Goal: Communication & Community: Answer question/provide support

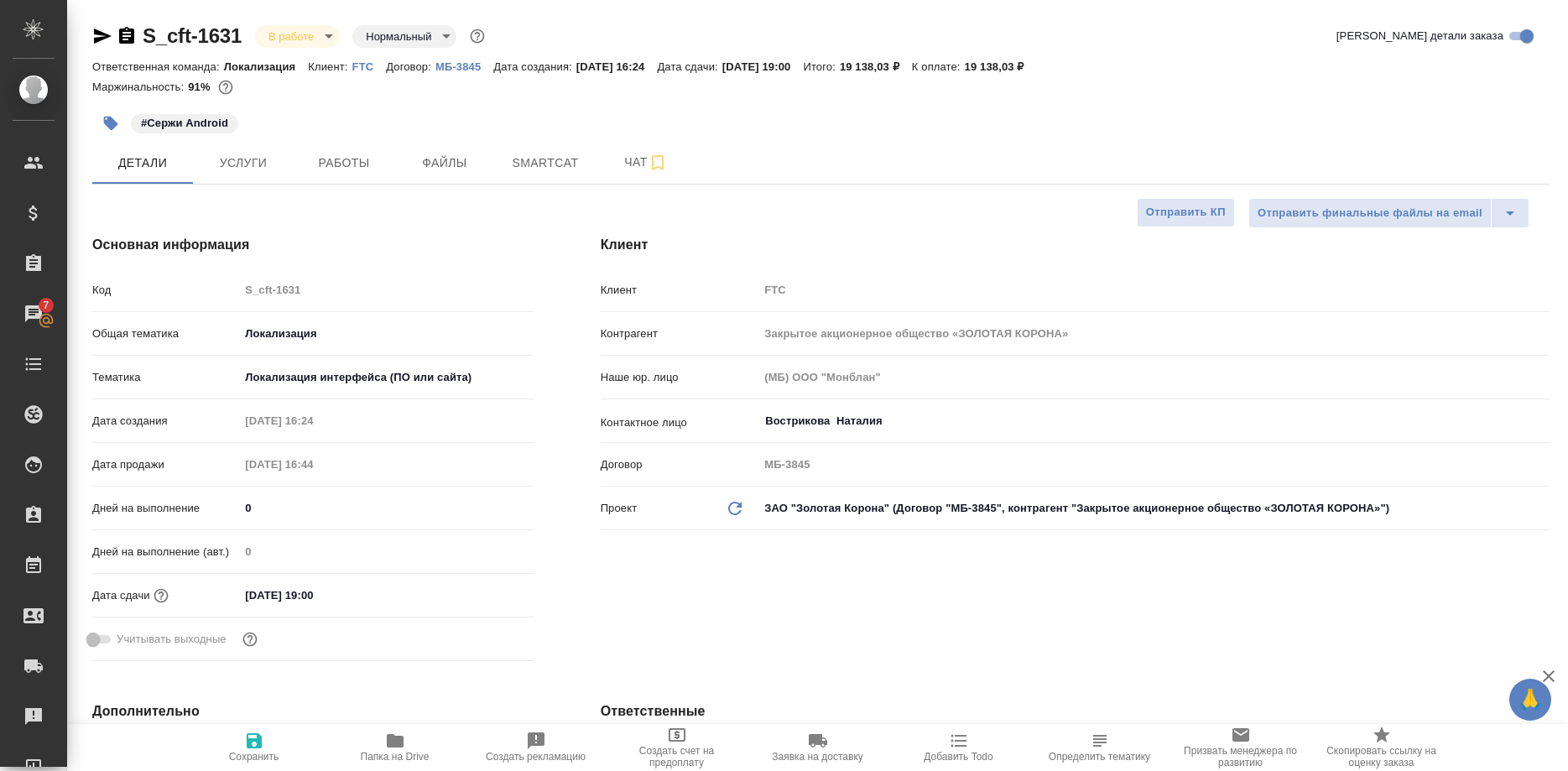
select select "RU"
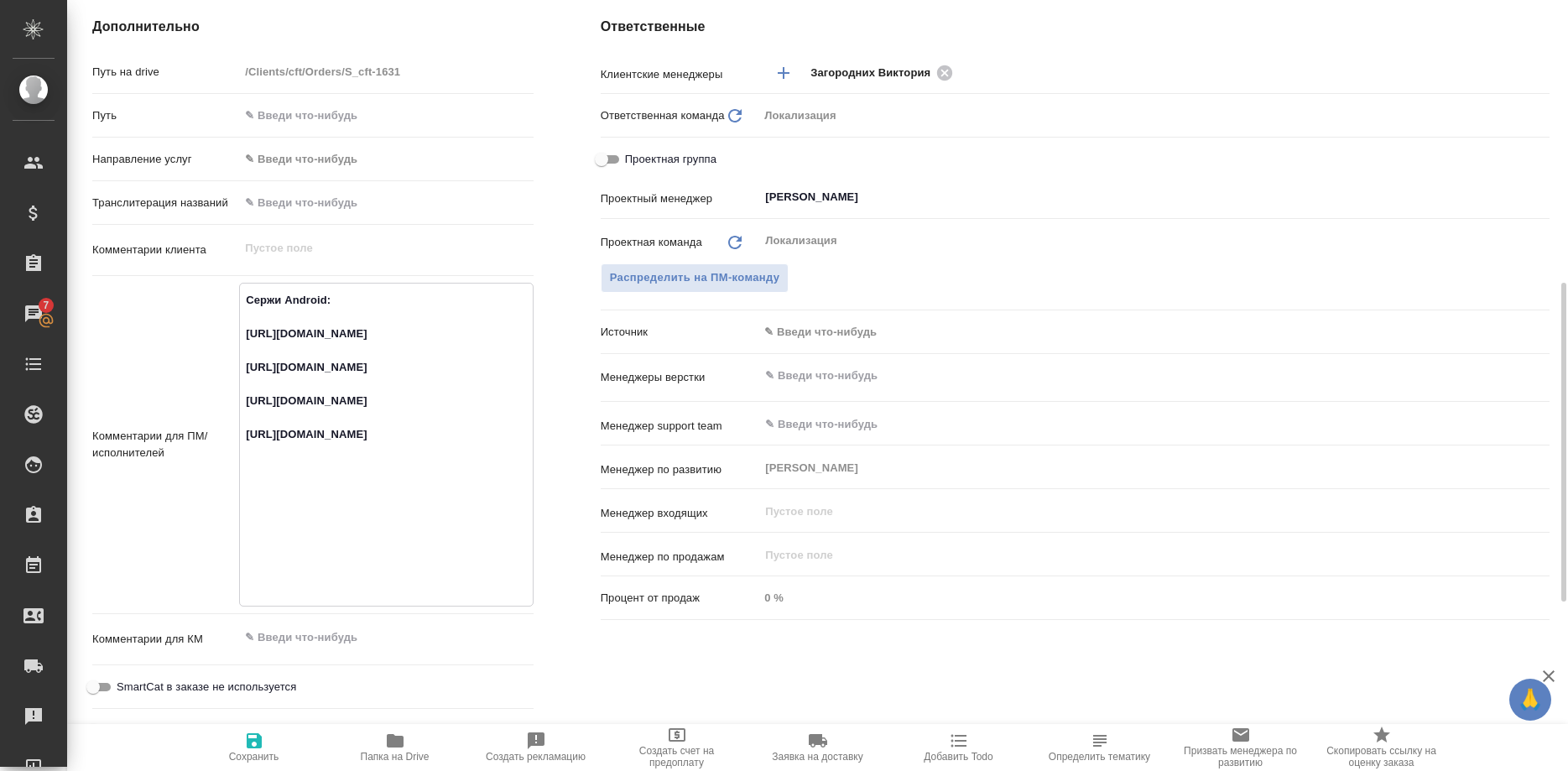
drag, startPoint x: 508, startPoint y: 585, endPoint x: 239, endPoint y: 554, distance: 270.8
click at [240, 554] on textarea "Сержи Android: https://smartcat.com/projects/ce1e2d04-3e56-436e-975d-80da745dea…" at bounding box center [385, 443] width 292 height 313
drag, startPoint x: 393, startPoint y: 367, endPoint x: 234, endPoint y: 332, distance: 162.8
click at [240, 332] on textarea "Сержи Android: https://smartcat.com/projects/ce1e2d04-3e56-436e-975d-80da745dea…" at bounding box center [385, 443] width 292 height 313
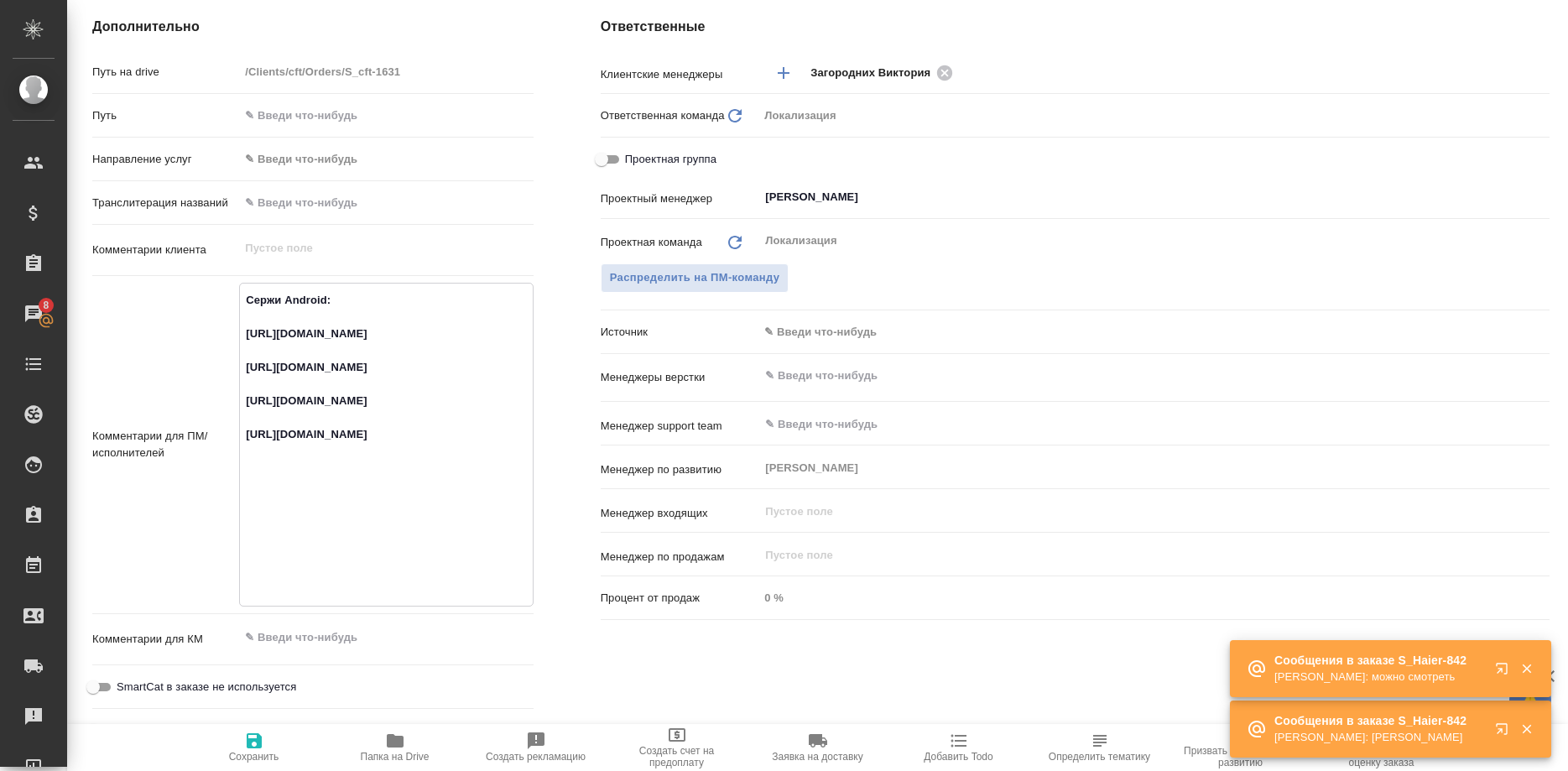
click at [1491, 730] on button "button" at bounding box center [1505, 732] width 41 height 41
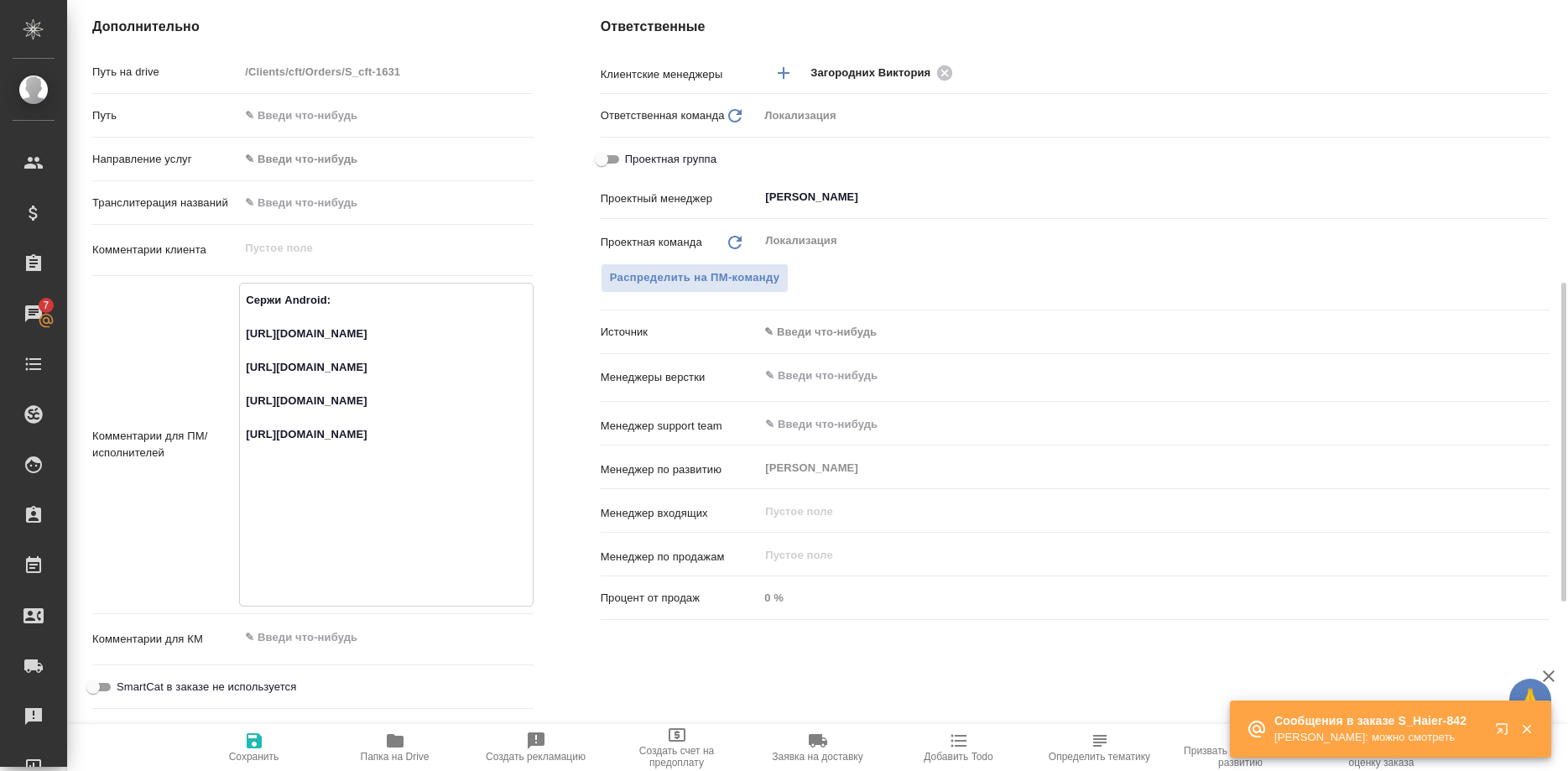
drag, startPoint x: 427, startPoint y: 438, endPoint x: 238, endPoint y: 406, distance: 191.7
click at [240, 406] on textarea "Сержи Android: https://smartcat.com/projects/ce1e2d04-3e56-436e-975d-80da745dea…" at bounding box center [385, 443] width 292 height 313
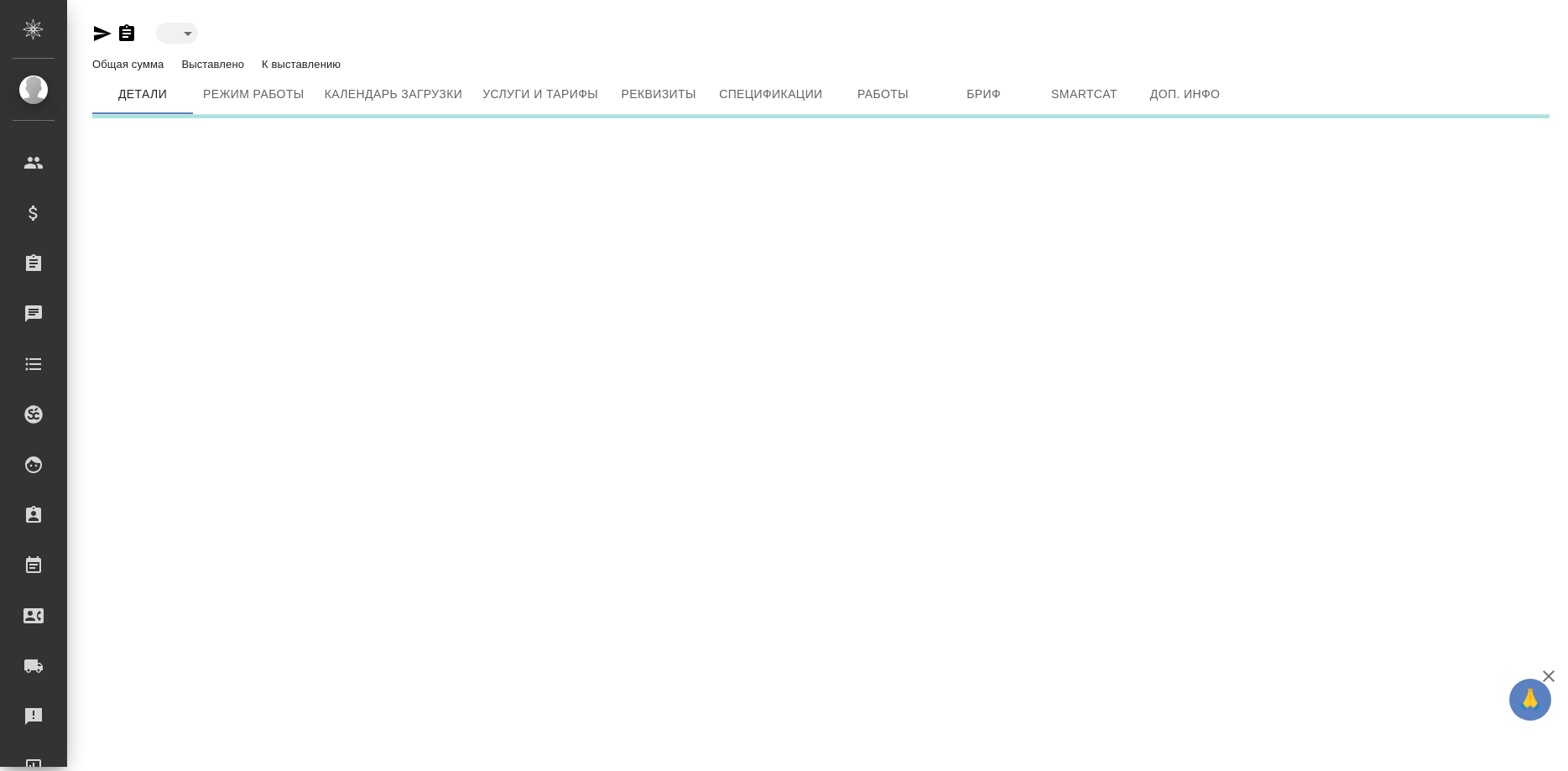
type input "inactive"
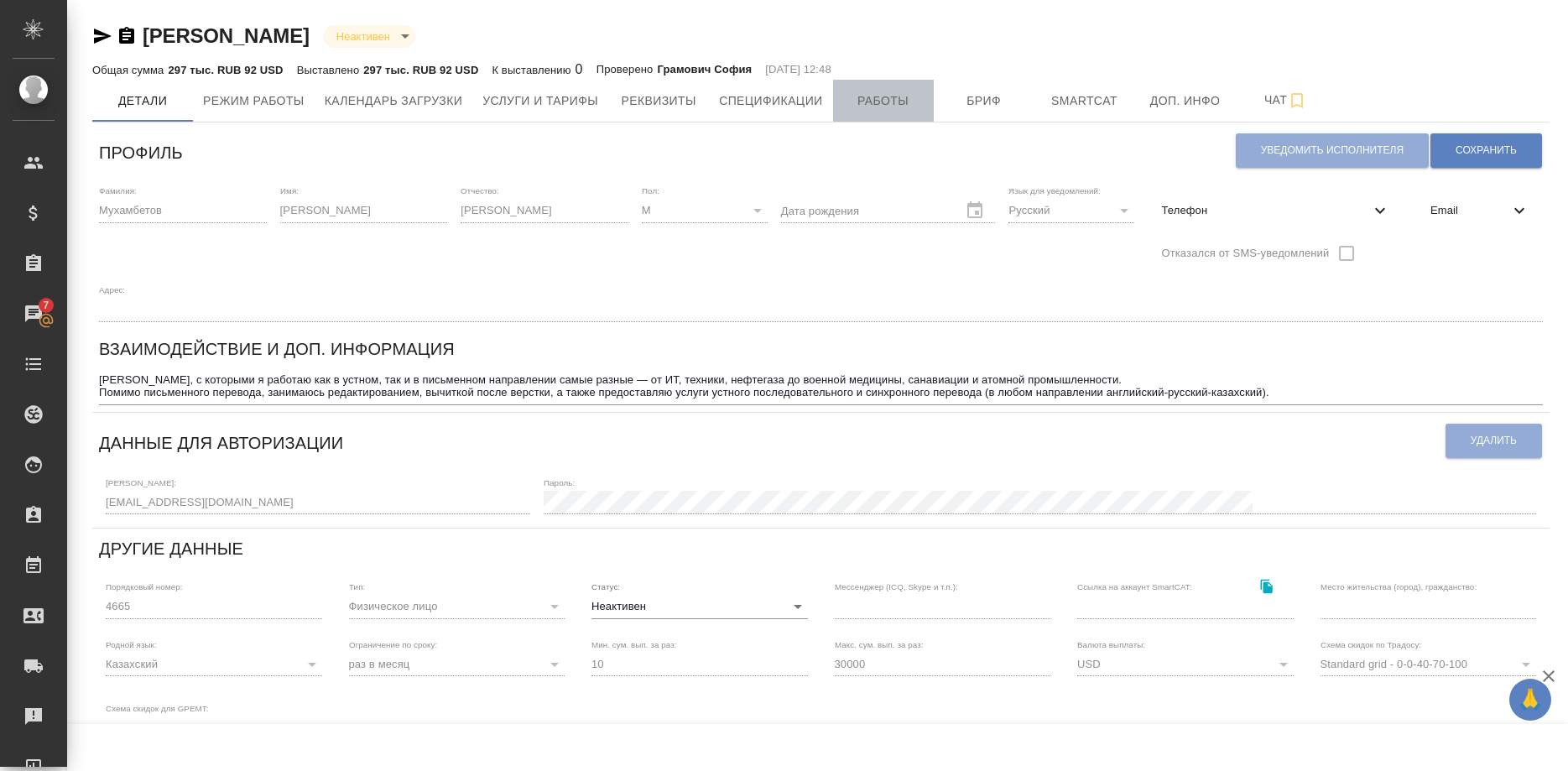
click at [875, 104] on span "Работы" at bounding box center [883, 101] width 80 height 21
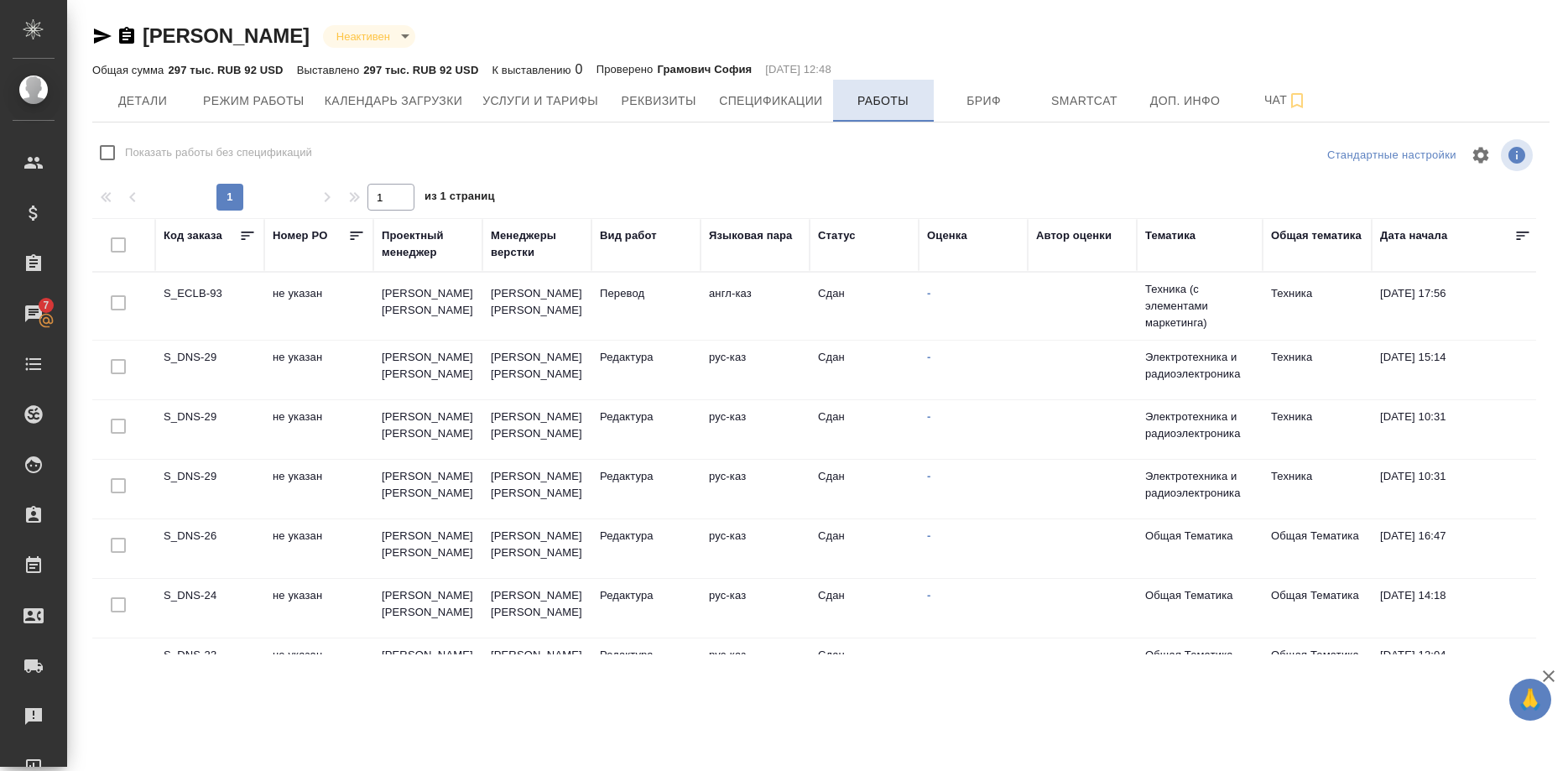
checkbox input "false"
click at [124, 101] on span "Детали" at bounding box center [142, 101] width 80 height 21
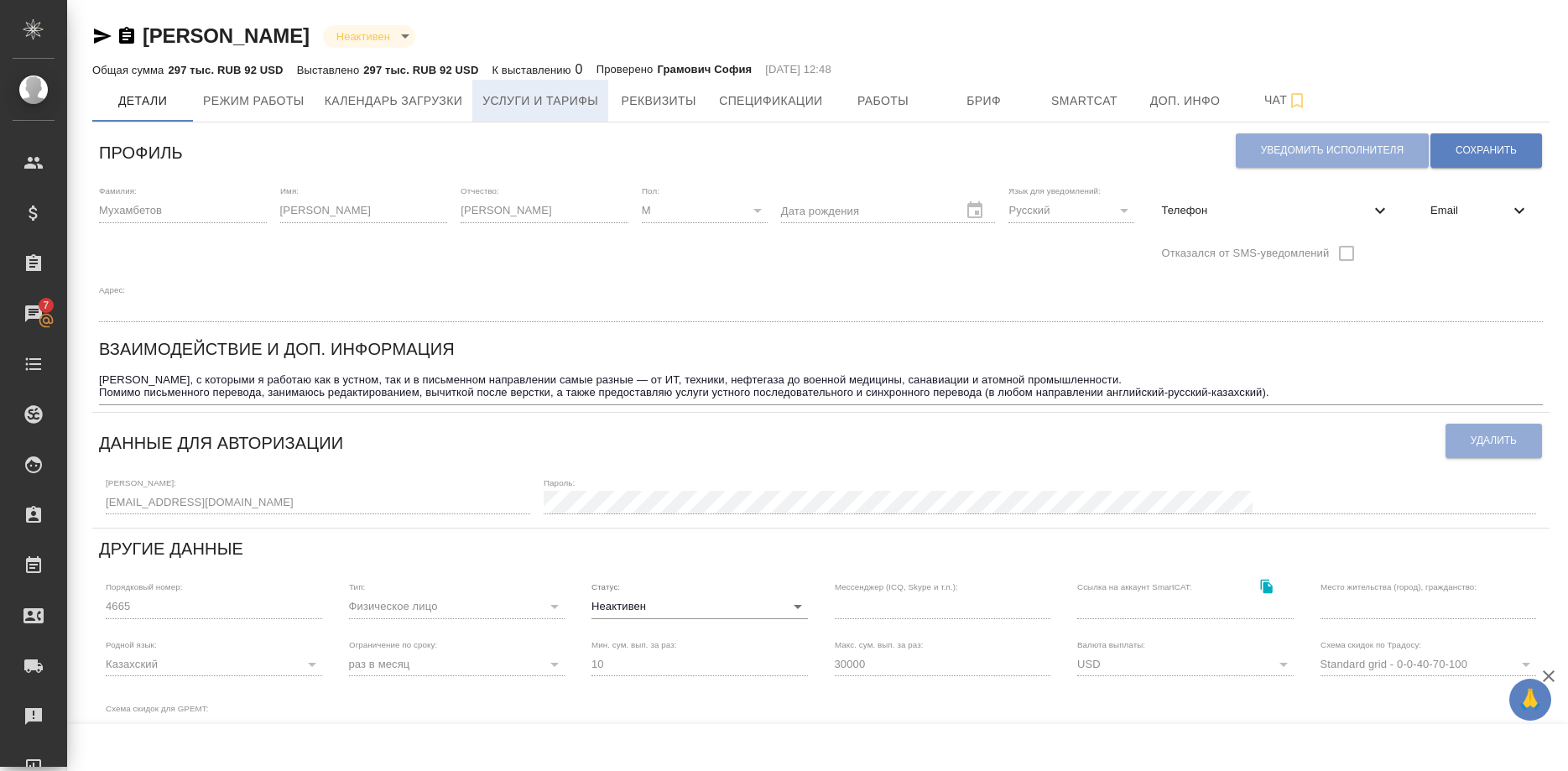
click at [530, 111] on span "Услуги и тарифы" at bounding box center [540, 101] width 116 height 21
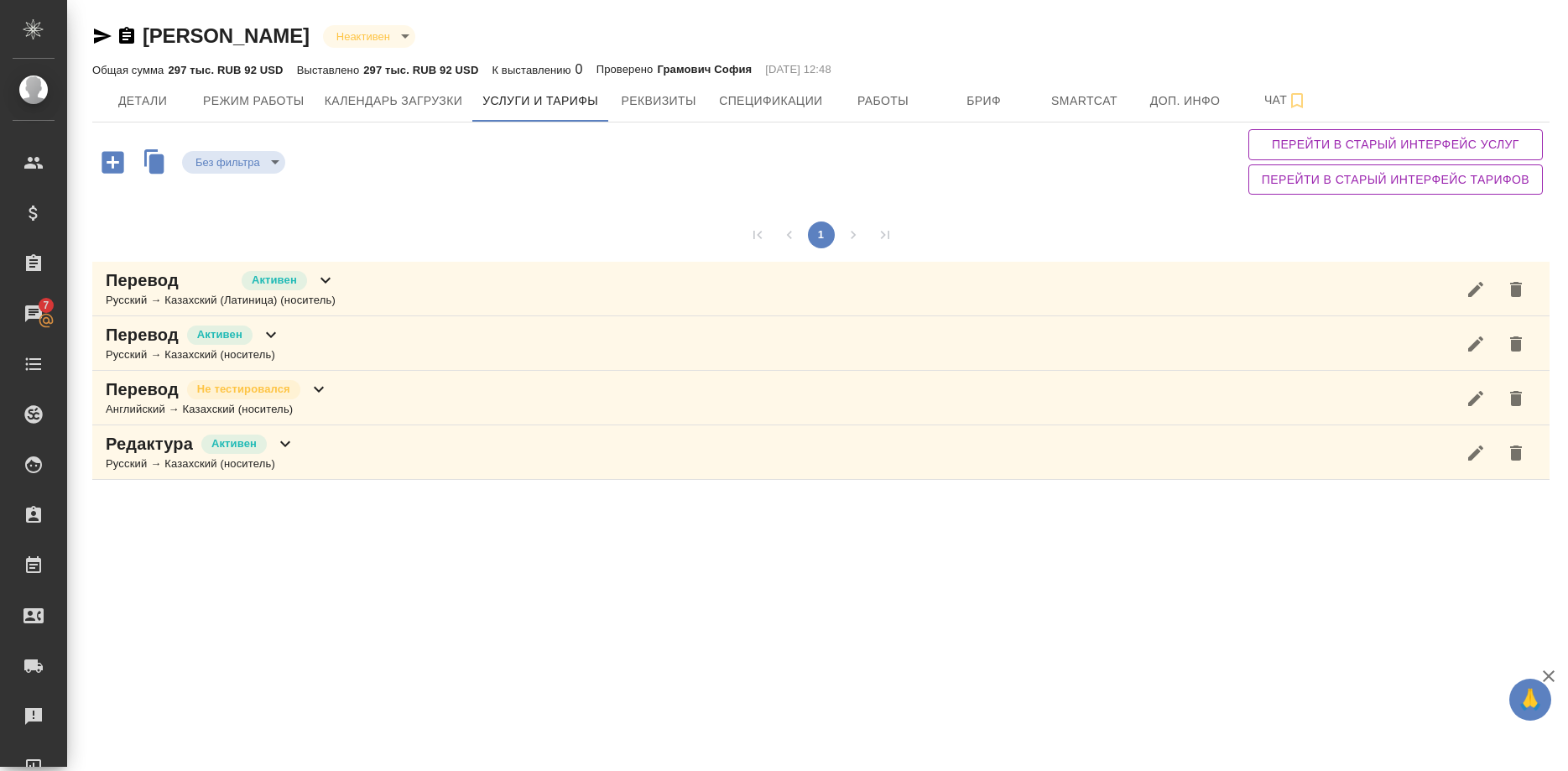
click at [1421, 570] on div ".cls-1 fill:#fff; AWATERA Shirina Sabina Клиенты Спецификации Заказы 7 Чаты Tod…" at bounding box center [784, 386] width 1568 height 771
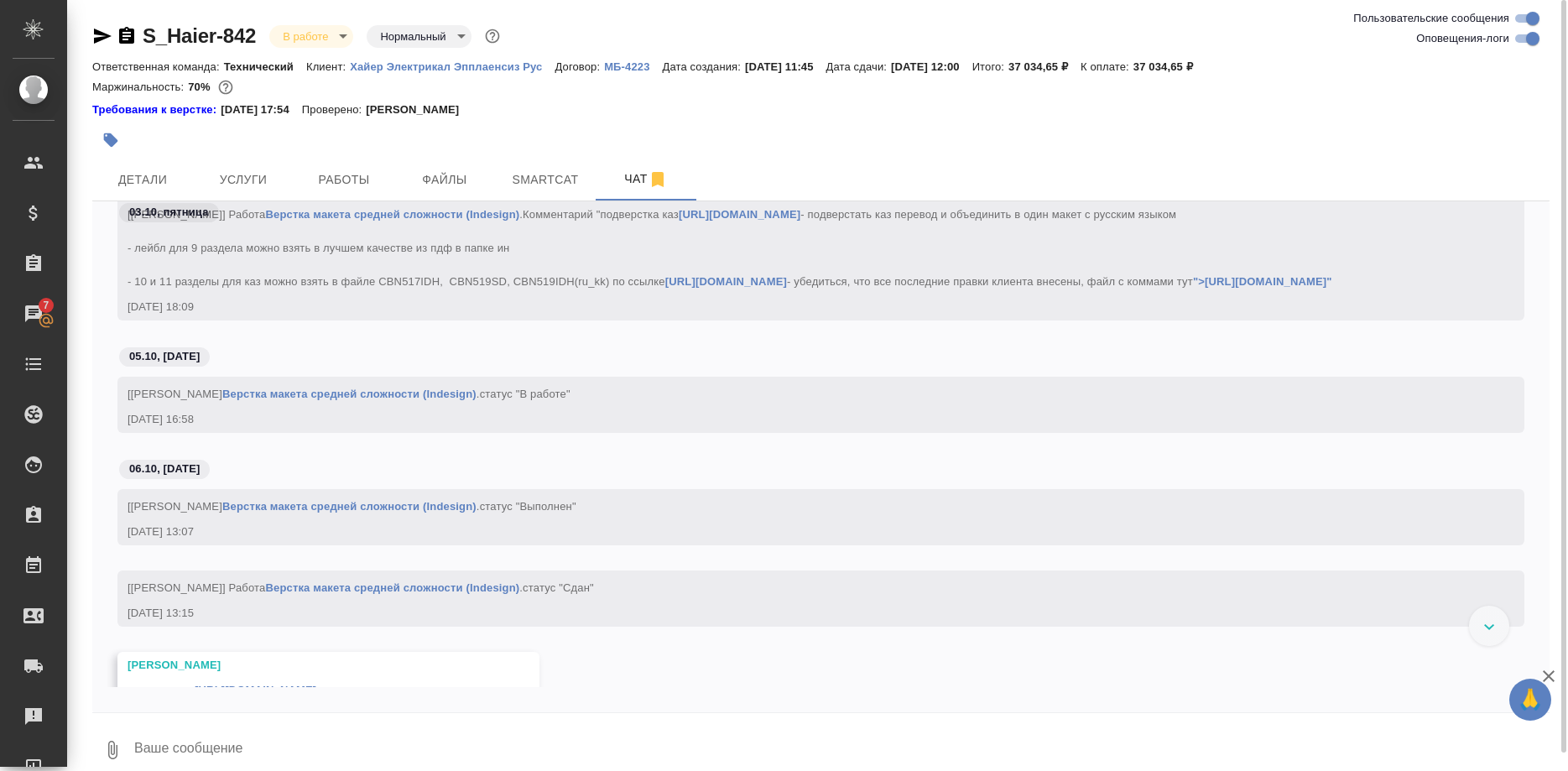
scroll to position [65279, 0]
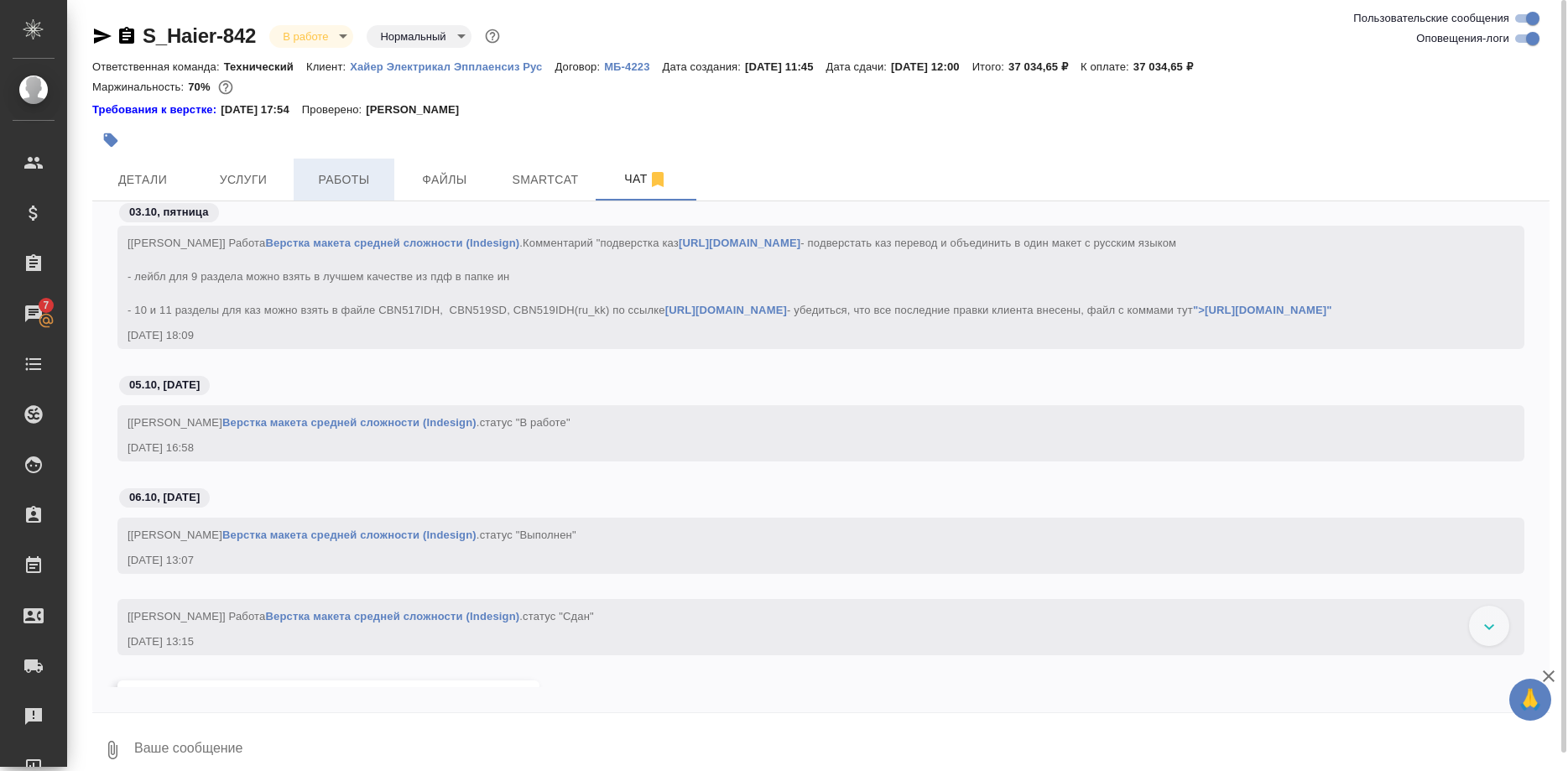
click at [341, 170] on span "Работы" at bounding box center [343, 179] width 80 height 21
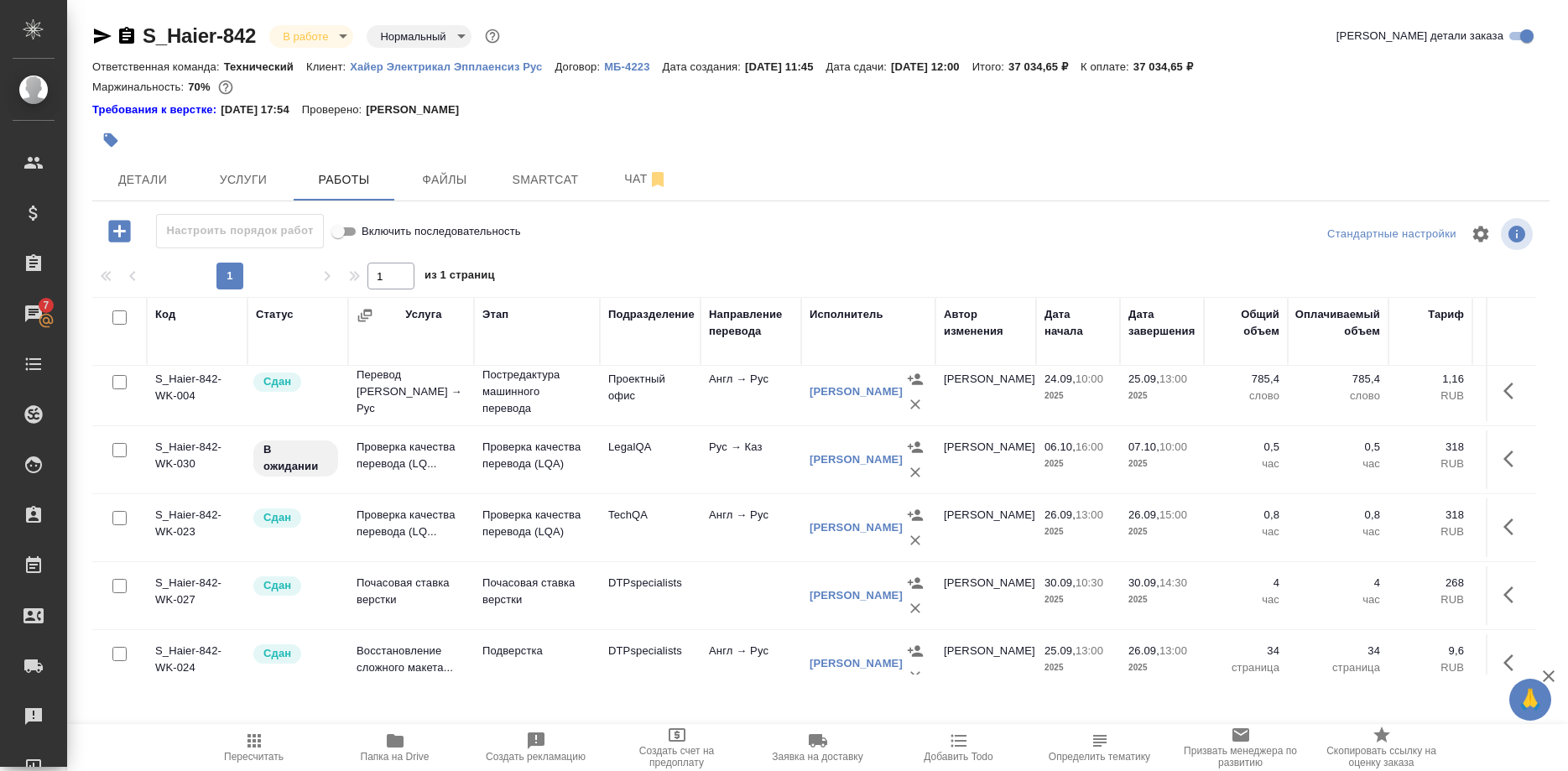
scroll to position [311, 0]
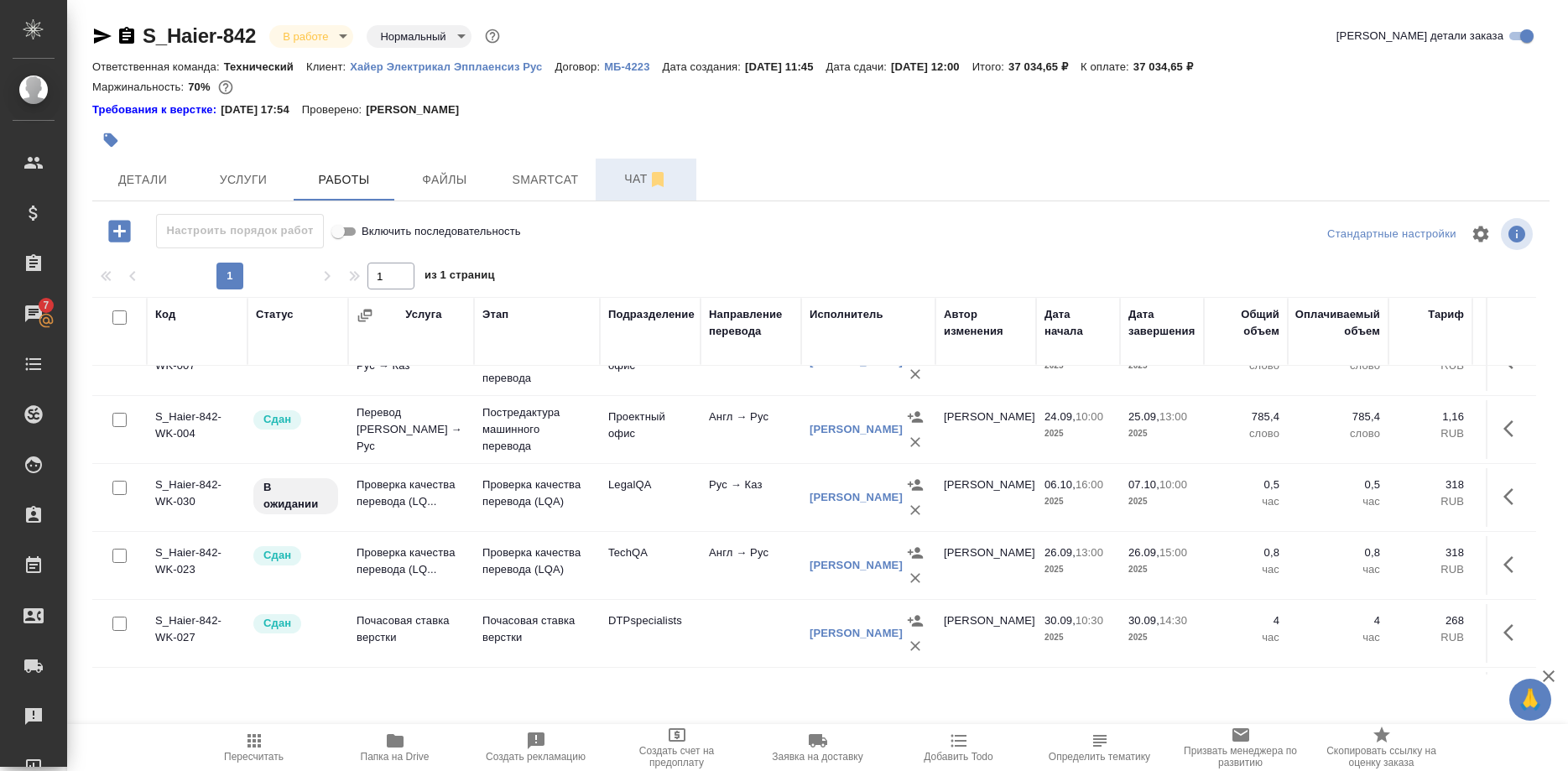
click at [619, 186] on span "Чат" at bounding box center [646, 178] width 80 height 21
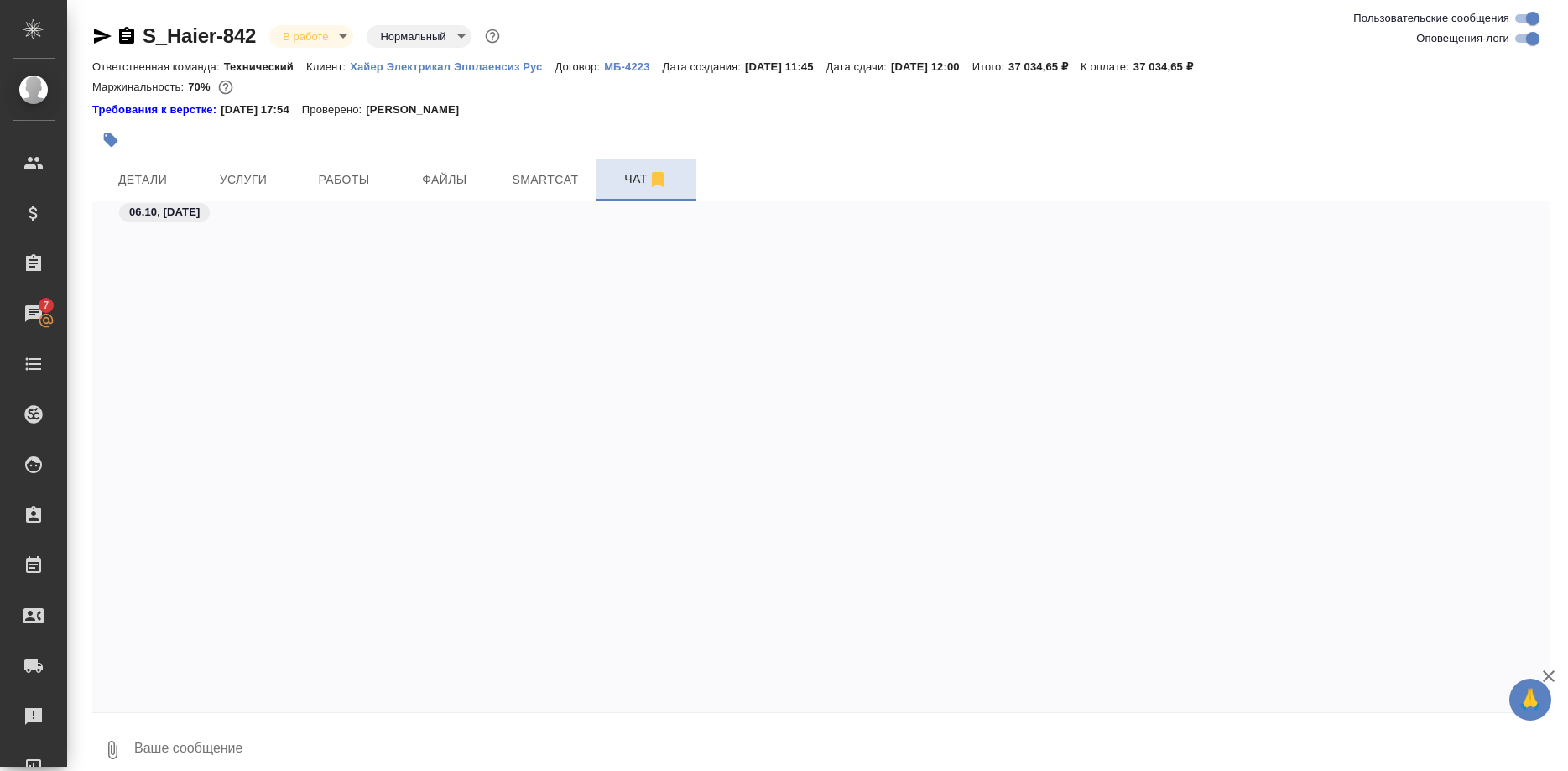
scroll to position [65780, 0]
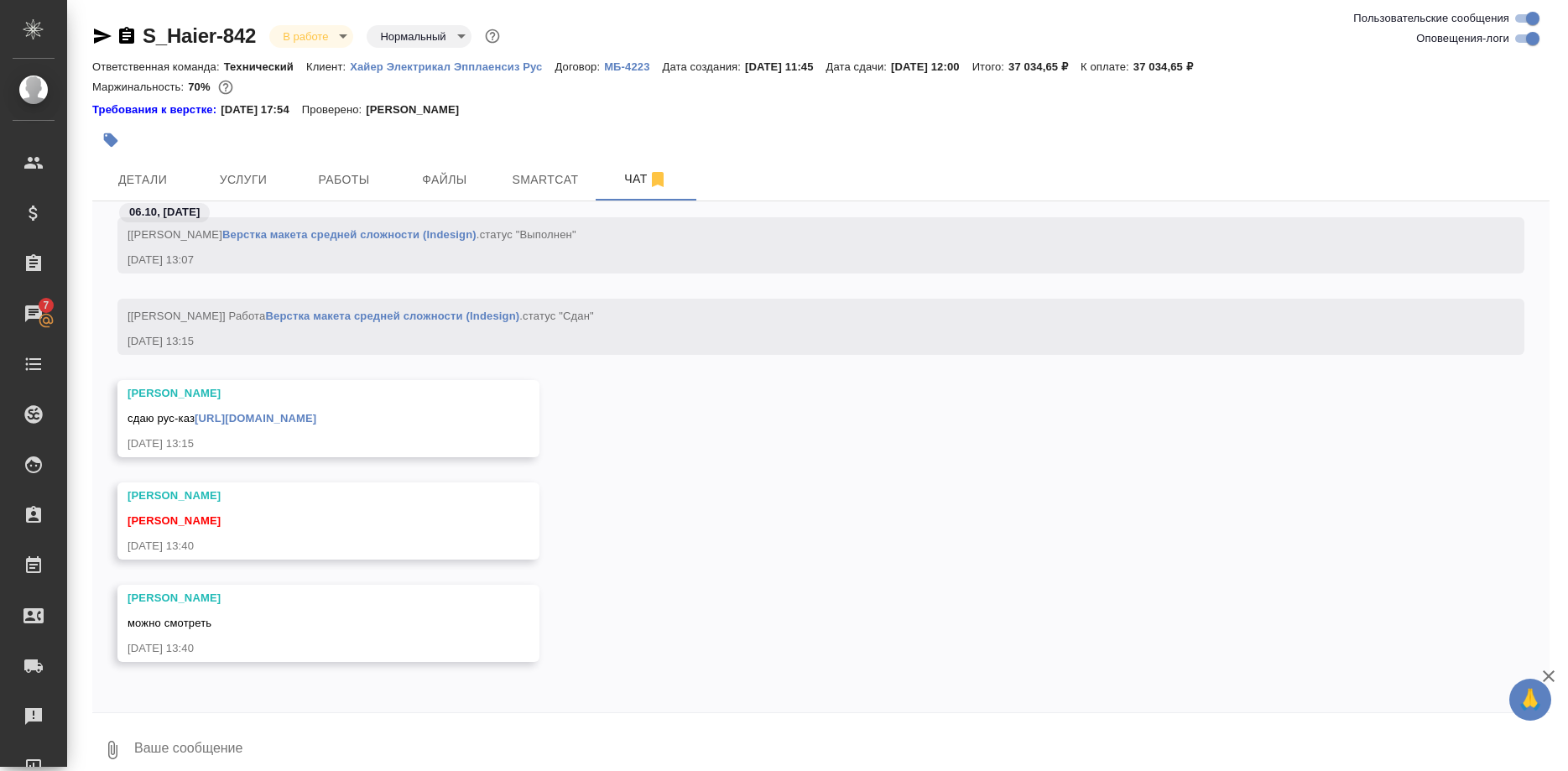
click at [389, 754] on textarea at bounding box center [840, 749] width 1417 height 57
type textarea "Привет! Увидела, позже смогу приступить"
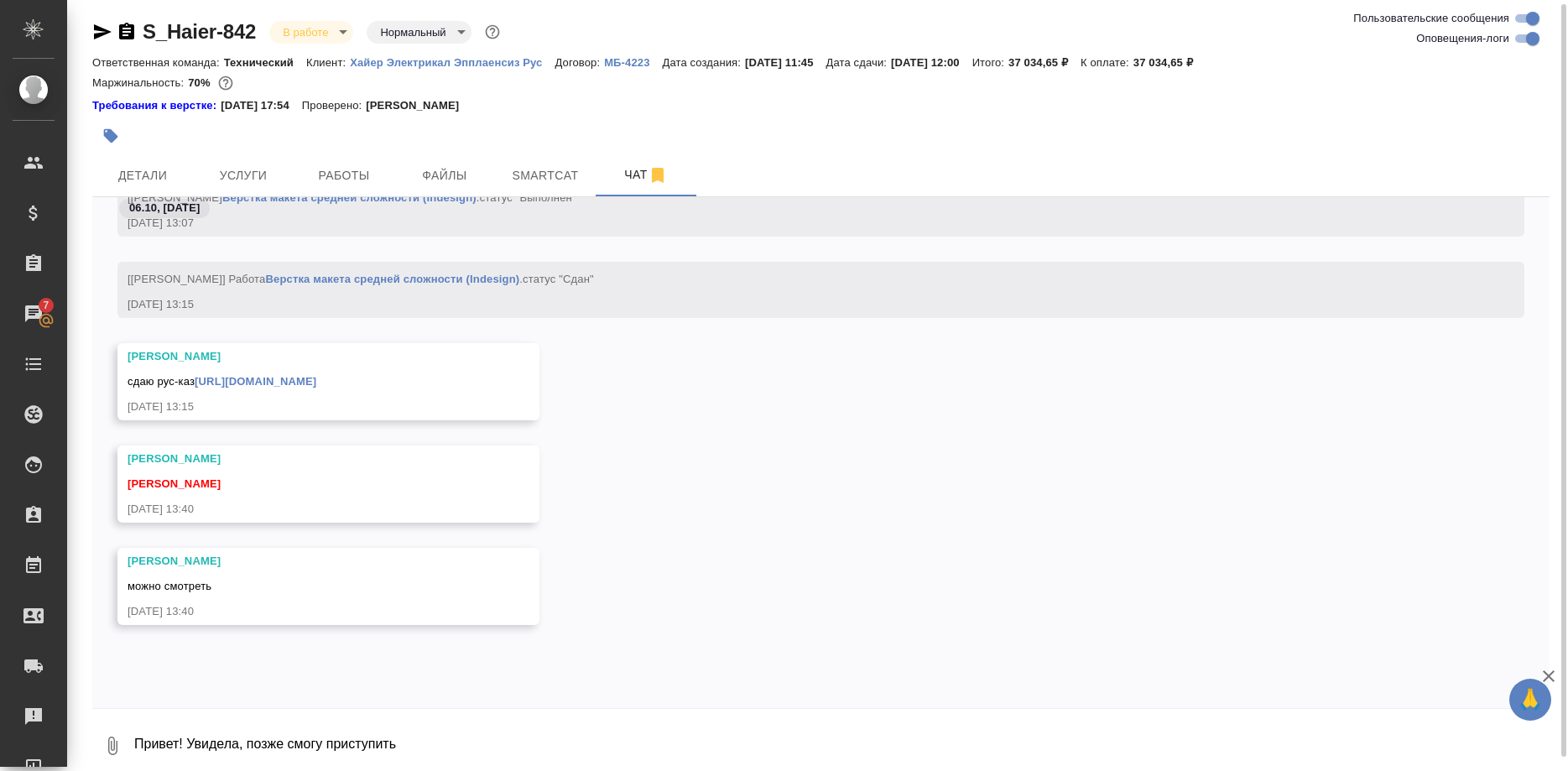
scroll to position [65861, 0]
